Goal: Find specific page/section: Find specific page/section

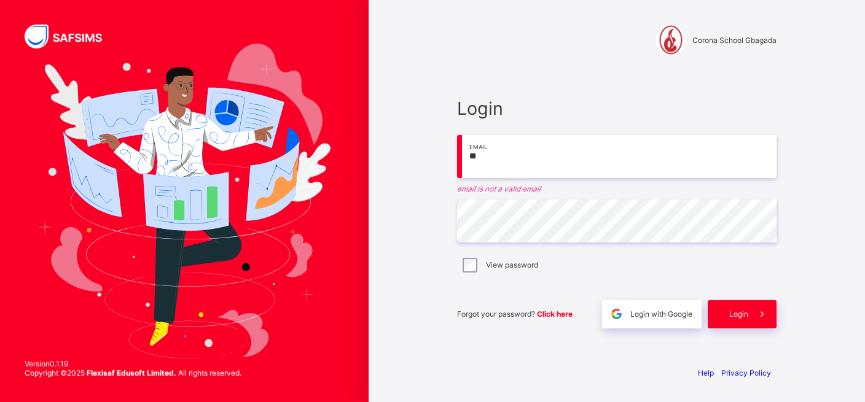
type input "*"
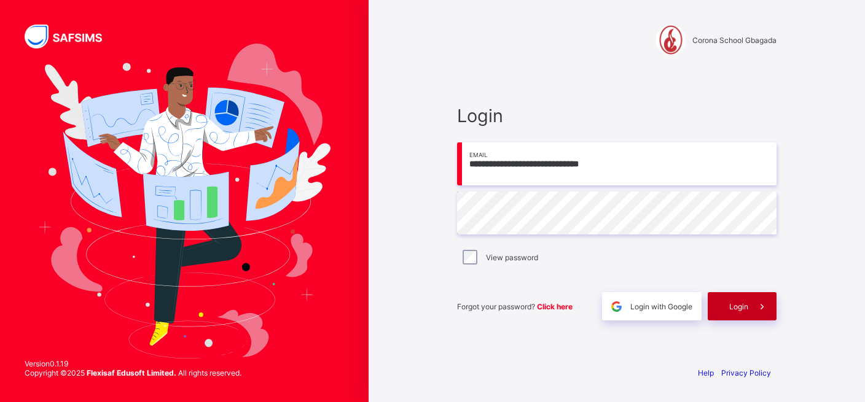
type input "**********"
click at [740, 308] on span "Login" at bounding box center [738, 306] width 19 height 9
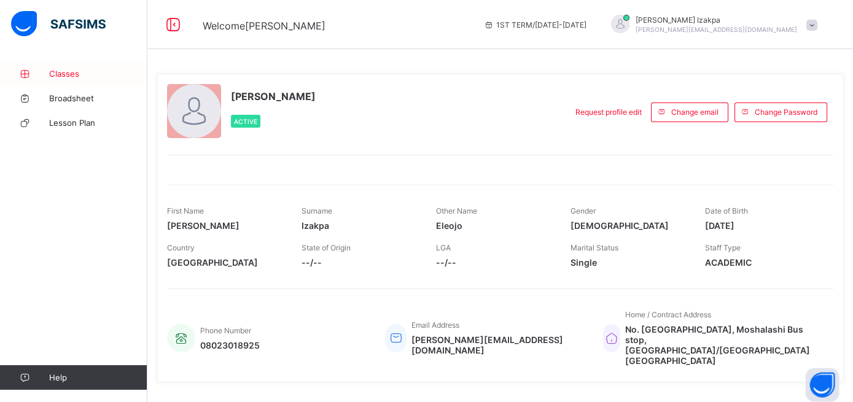
click at [84, 77] on span "Classes" at bounding box center [98, 74] width 98 height 10
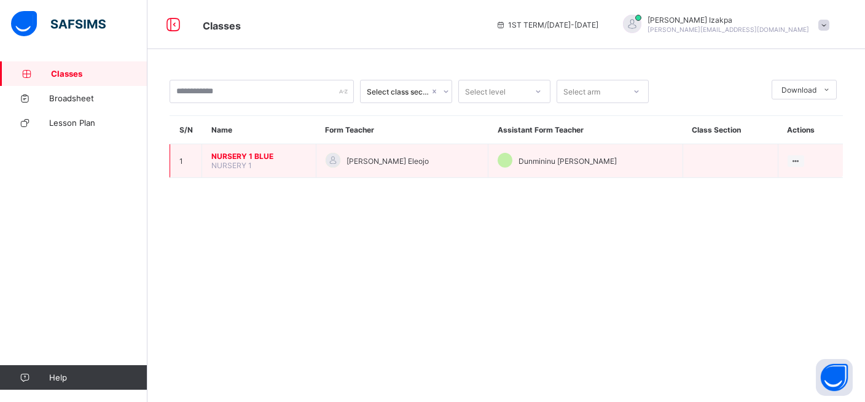
click at [227, 161] on span "NURSERY 1 BLUE" at bounding box center [258, 156] width 95 height 9
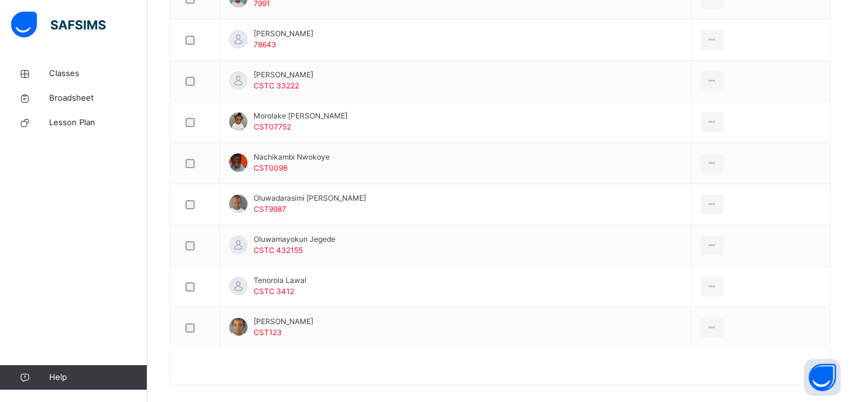
scroll to position [640, 0]
